Goal: Information Seeking & Learning: Check status

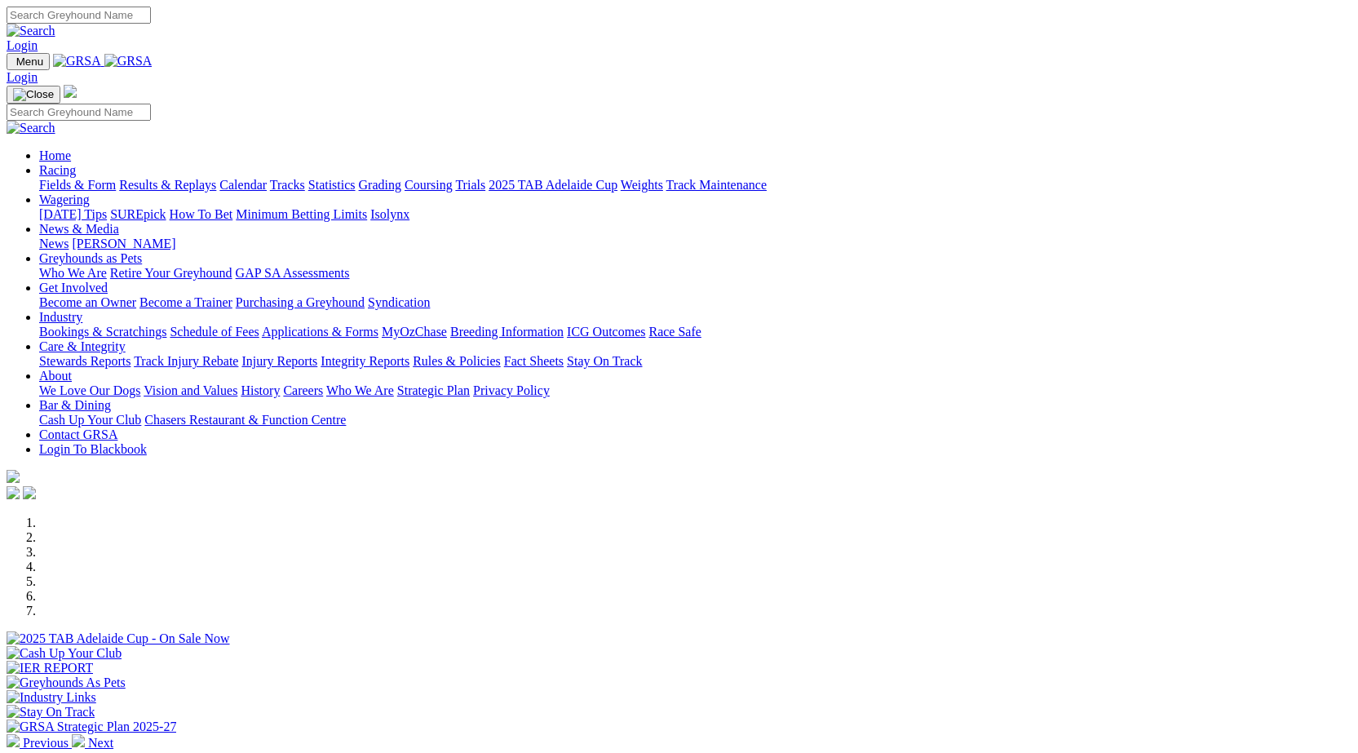
click at [216, 178] on link "Results & Replays" at bounding box center [167, 185] width 97 height 14
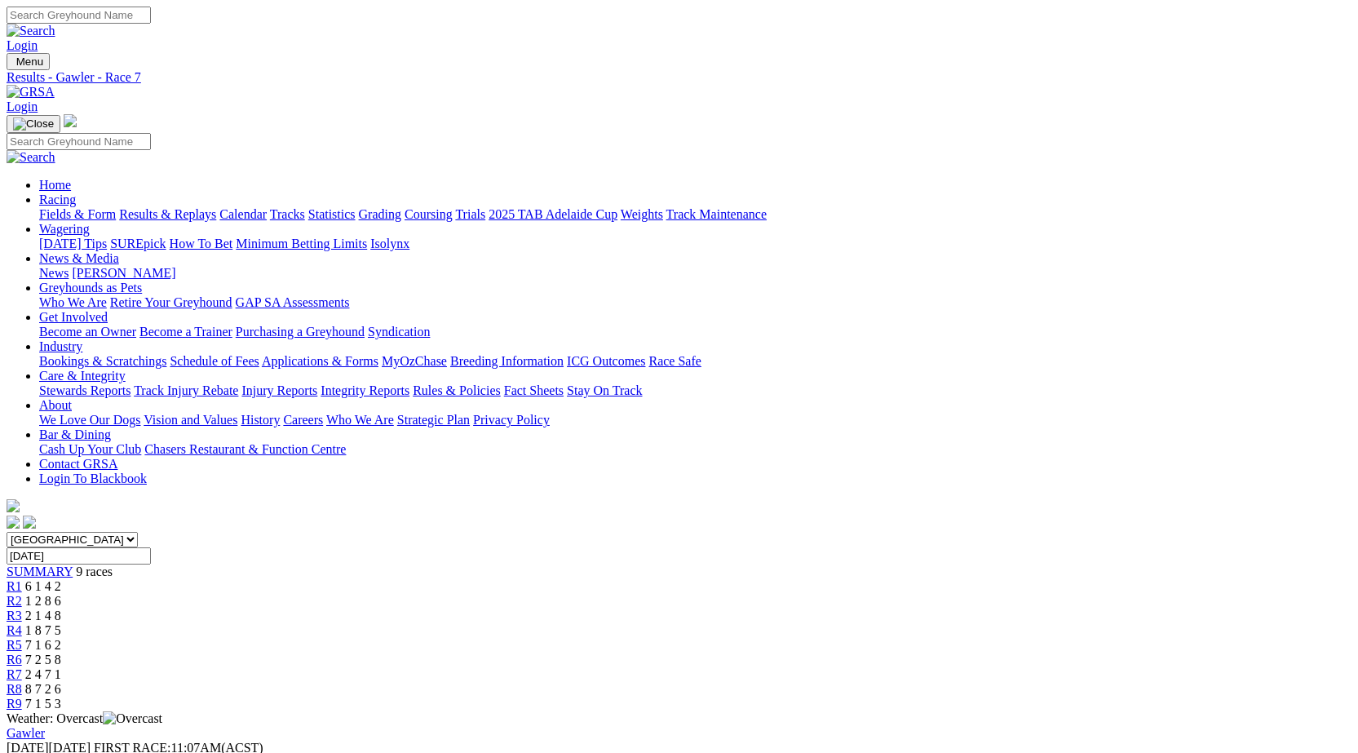
click at [22, 682] on span "R8" at bounding box center [14, 689] width 15 height 14
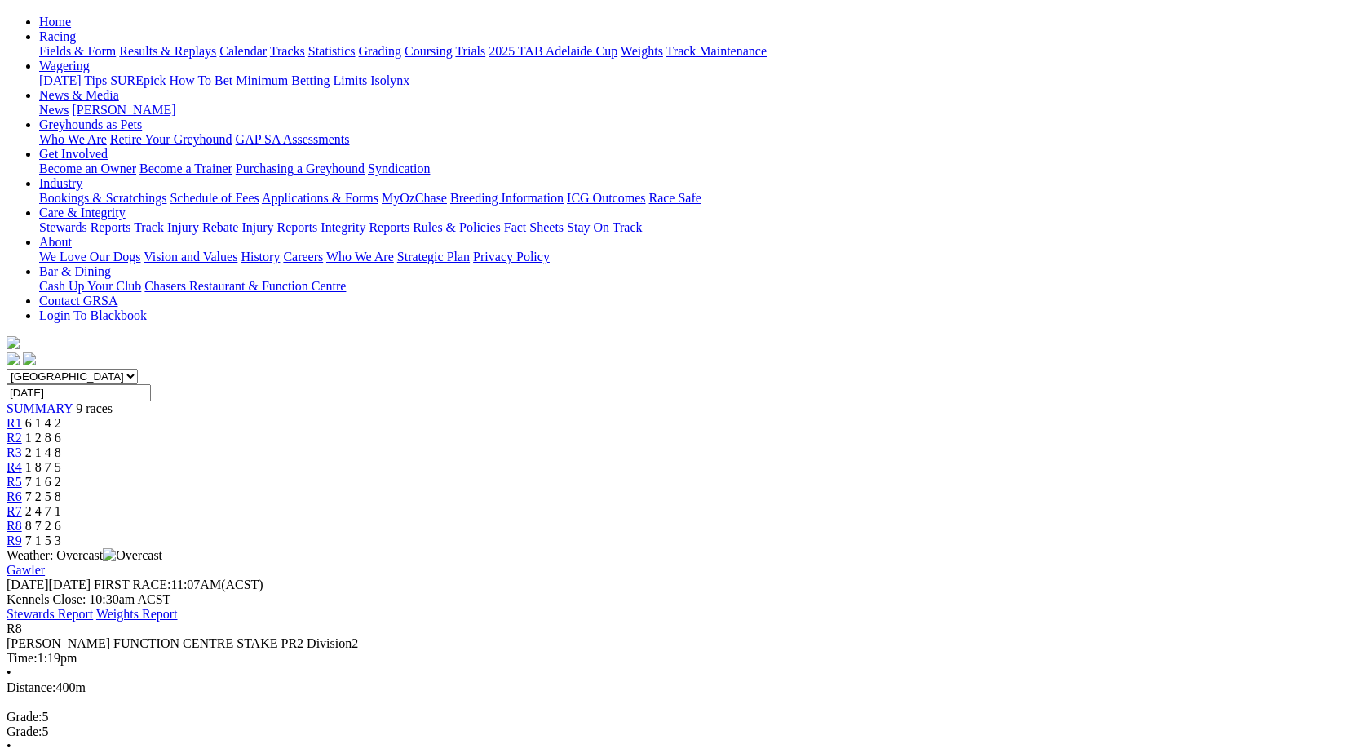
scroll to position [245, 0]
